Goal: Find specific page/section: Find specific page/section

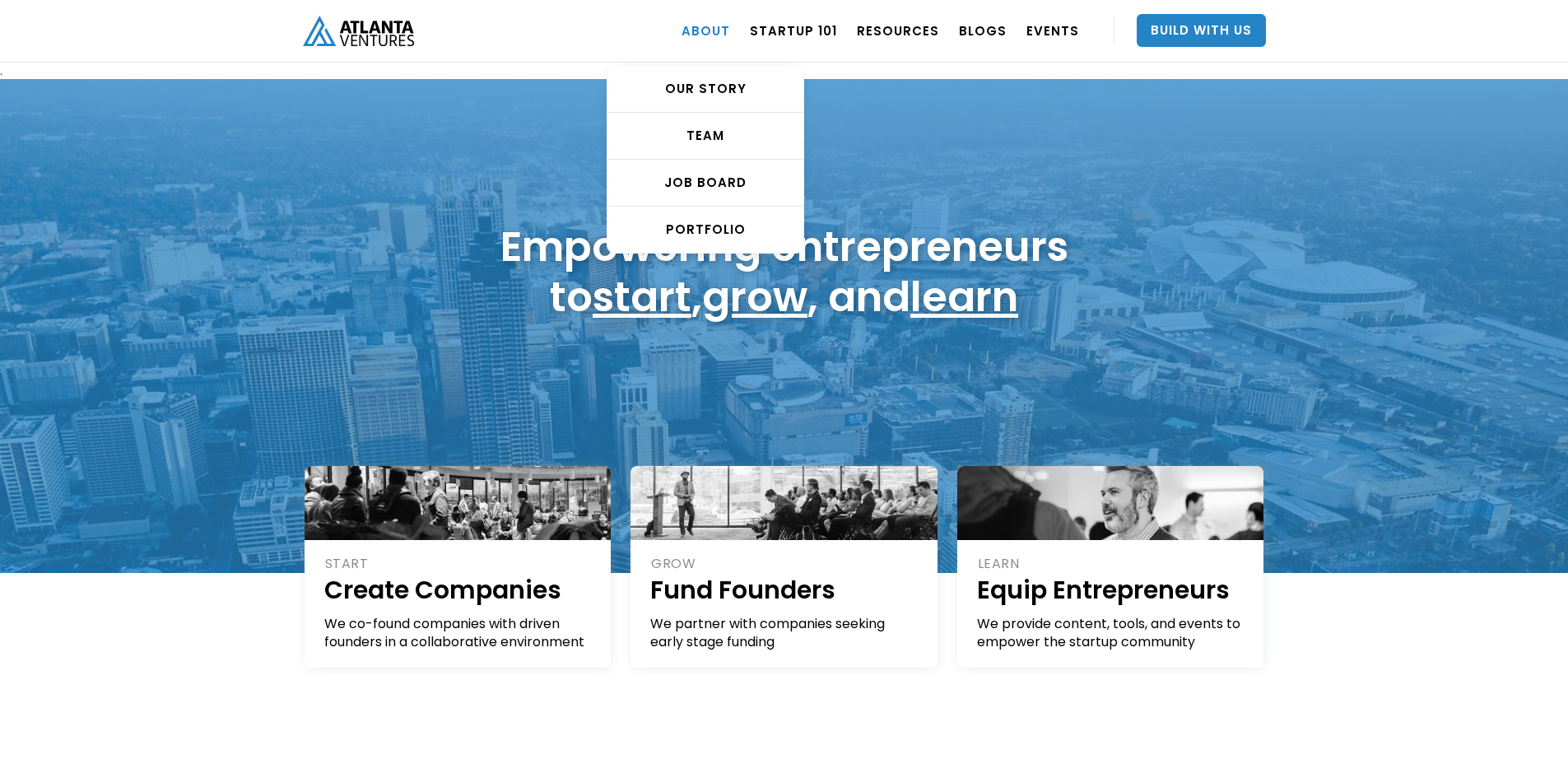
click at [723, 31] on link "ABOUT" at bounding box center [706, 31] width 49 height 46
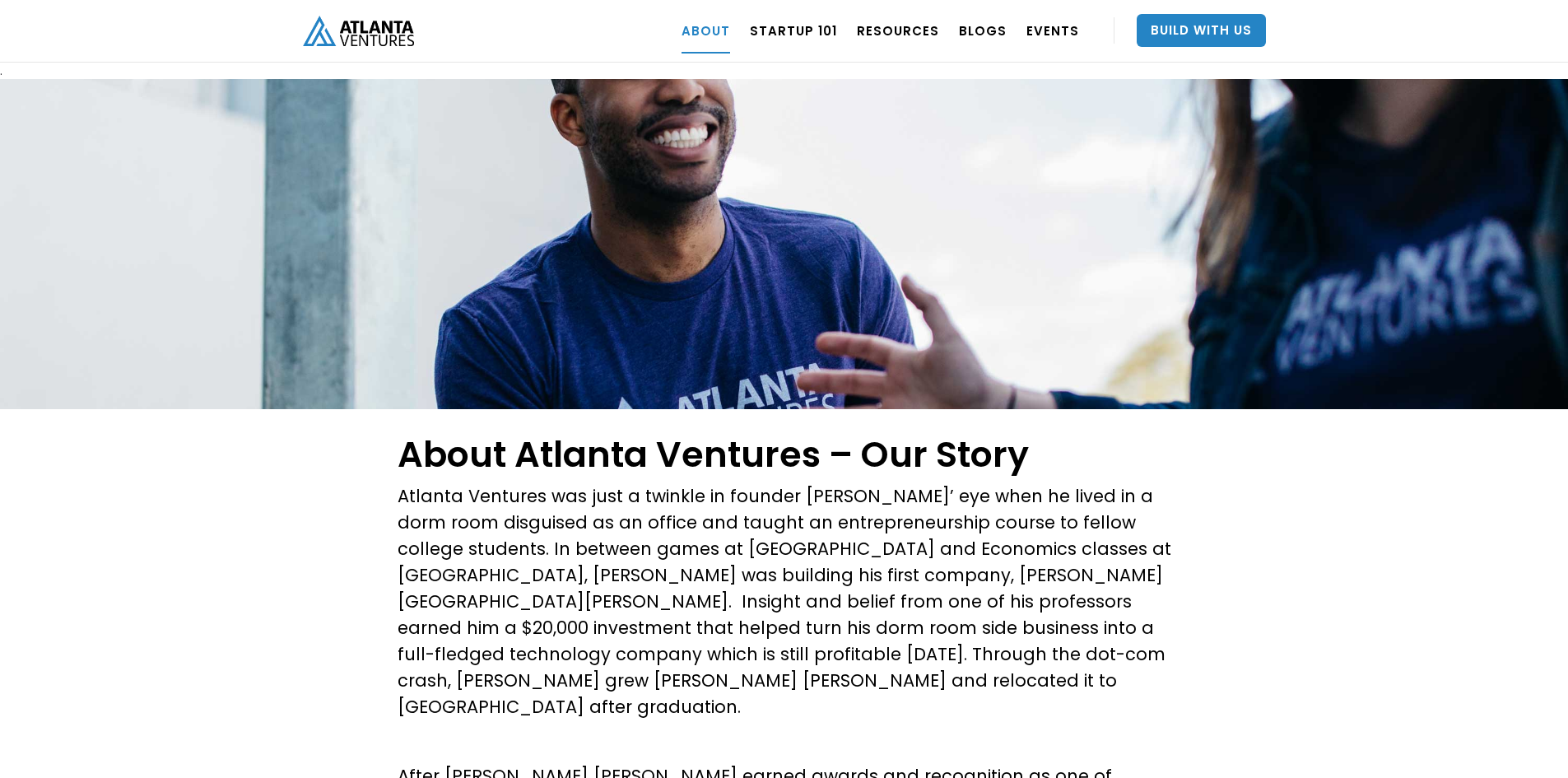
click at [493, 497] on p "Atlanta Ventures was just a twinkle in founder [PERSON_NAME]’ eye when he lived…" at bounding box center [784, 602] width 774 height 237
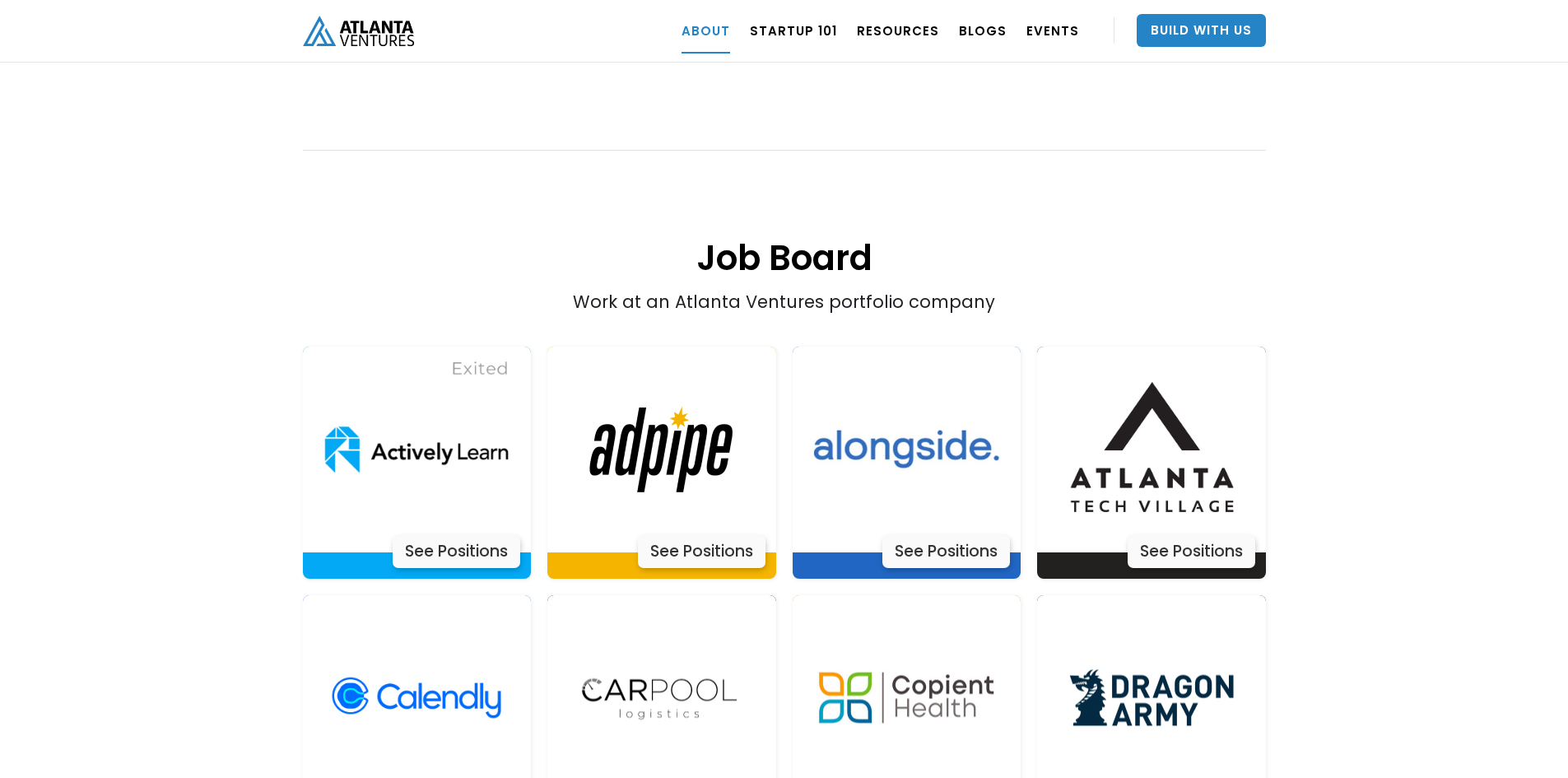
scroll to position [3388, 0]
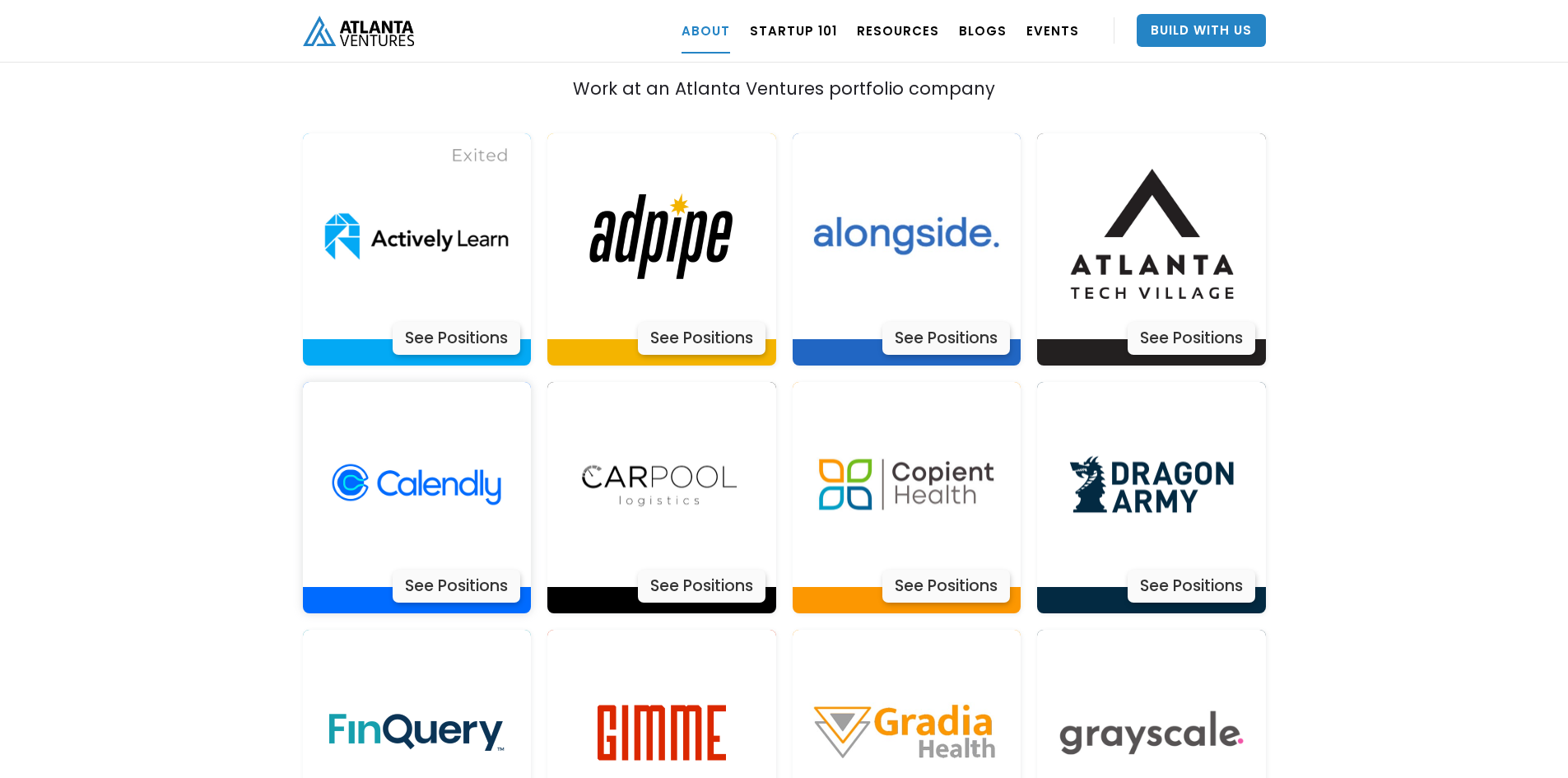
click at [450, 569] on div "See Positions" at bounding box center [457, 585] width 128 height 33
click at [694, 569] on div "See Positions" at bounding box center [702, 585] width 128 height 33
click at [1212, 322] on div "See Positions" at bounding box center [1192, 338] width 128 height 33
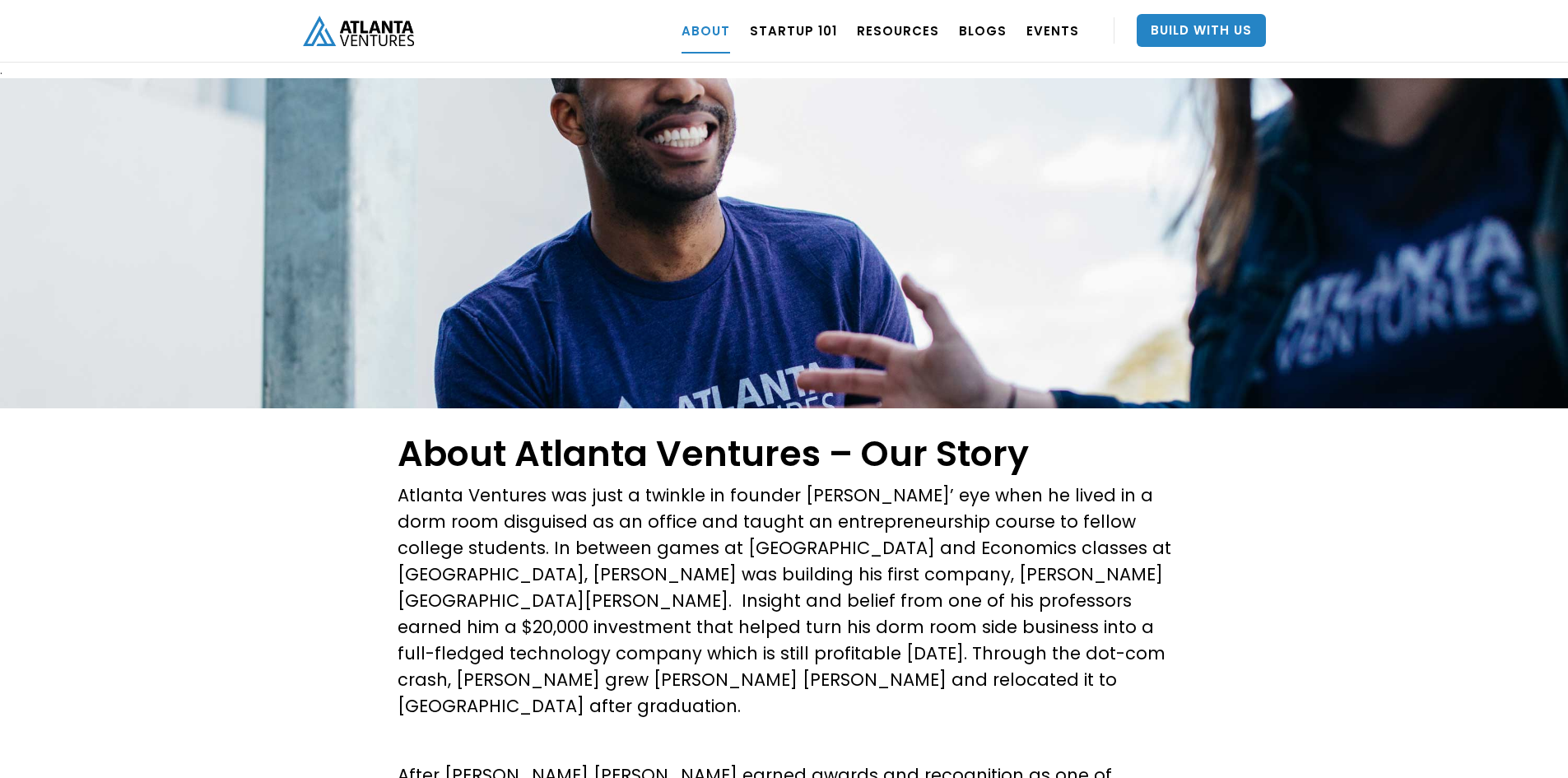
scroll to position [0, 0]
